Goal: Understand process/instructions: Learn about a topic

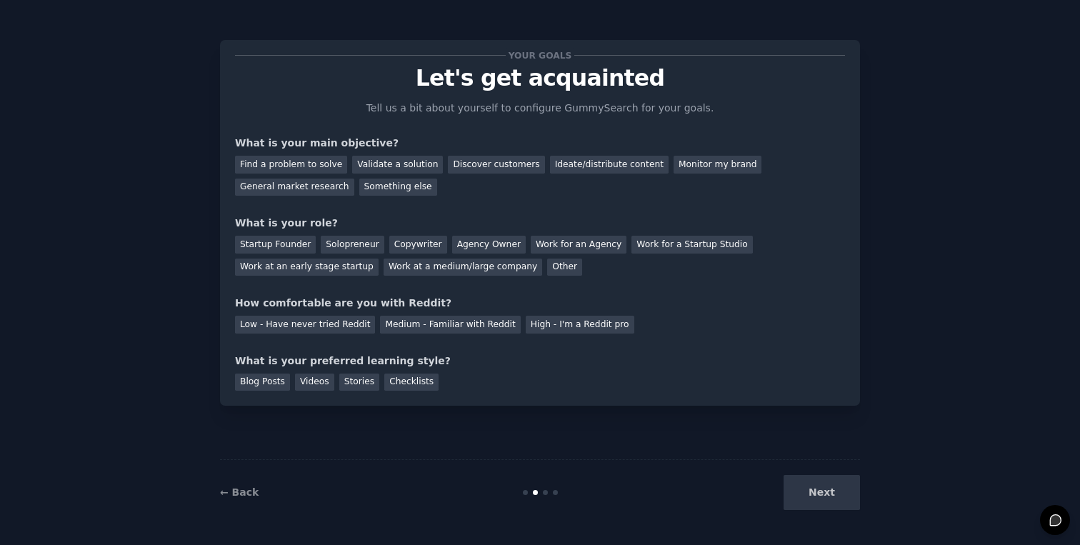
click at [817, 497] on div "Next" at bounding box center [754, 492] width 214 height 35
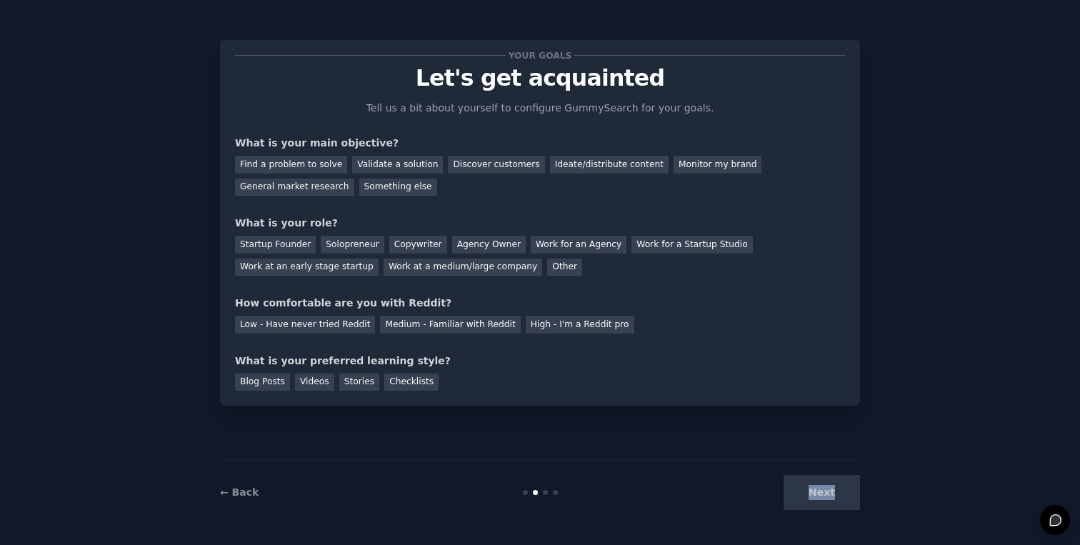
click at [817, 497] on div "Next" at bounding box center [754, 492] width 214 height 35
click at [909, 380] on div "Your goals Let's get acquainted Tell us a bit about yourself to configure Gummy…" at bounding box center [540, 272] width 1040 height 505
